Goal: Task Accomplishment & Management: Use online tool/utility

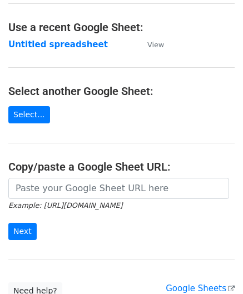
scroll to position [56, 0]
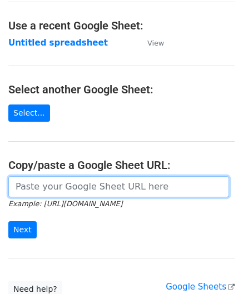
click at [59, 187] on input "url" at bounding box center [118, 186] width 221 height 21
paste input "https://docs.google.com/spreadsheets/d/1SFGF7laVz3hawhk58xy-m7Qv7bHS3qqHppN91_o…"
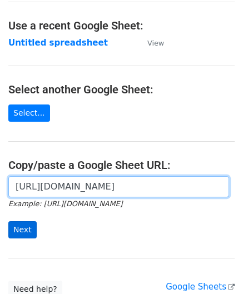
type input "https://docs.google.com/spreadsheets/d/1SFGF7laVz3hawhk58xy-m7Qv7bHS3qqHppN91_o…"
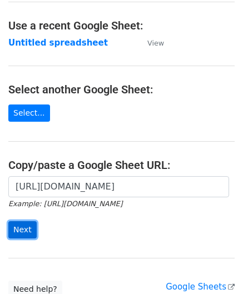
click at [26, 229] on input "Next" at bounding box center [22, 229] width 28 height 17
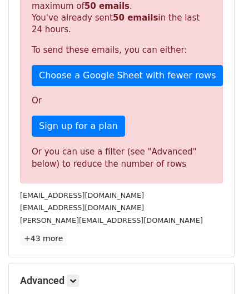
scroll to position [375, 0]
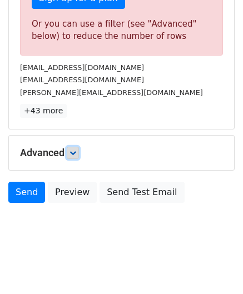
click at [76, 150] on icon at bounding box center [72, 153] width 7 height 7
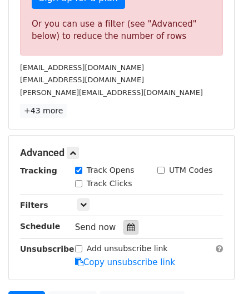
click at [130, 225] on div at bounding box center [130, 227] width 15 height 14
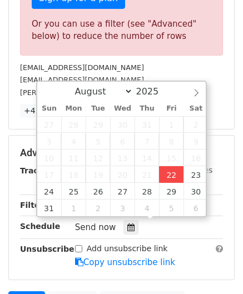
type input "[DATE] 12:00"
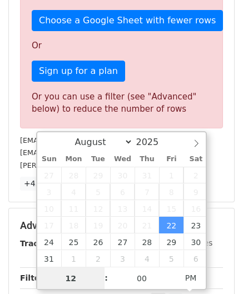
paste input "9"
type input "9"
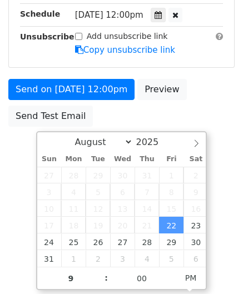
type input "[DATE] 21:00"
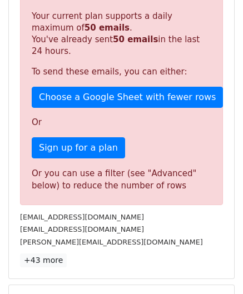
scroll to position [510, 0]
